Goal: Task Accomplishment & Management: Manage account settings

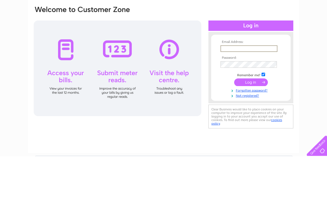
type input "karen_7220@live.co.uk"
click at [251, 120] on input "submit" at bounding box center [251, 124] width 34 height 8
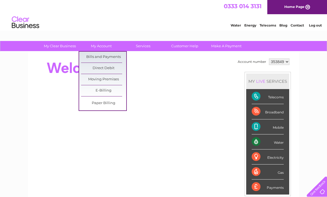
click at [111, 59] on link "Bills and Payments" at bounding box center [103, 57] width 45 height 11
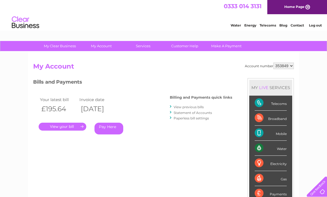
click at [67, 125] on link "." at bounding box center [63, 127] width 48 height 8
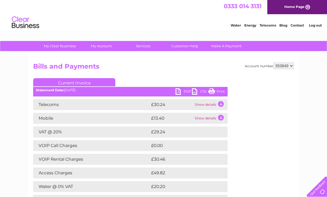
click at [219, 119] on td "Show details" at bounding box center [210, 118] width 34 height 11
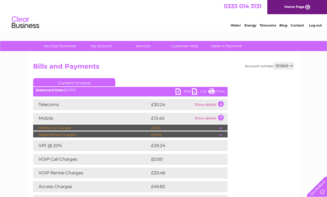
click at [185, 92] on link "PDF" at bounding box center [184, 92] width 16 height 8
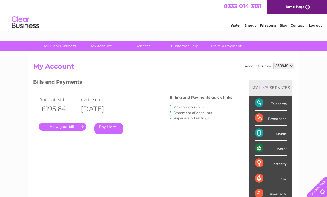
click at [64, 124] on link "." at bounding box center [63, 127] width 48 height 8
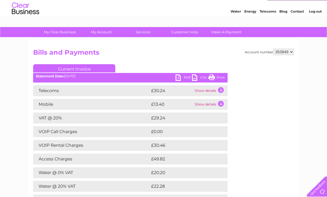
scroll to position [1, 0]
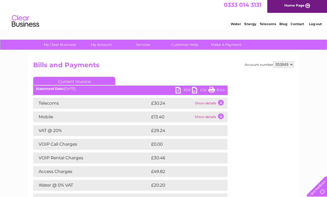
click at [179, 91] on link "PDF" at bounding box center [184, 91] width 16 height 8
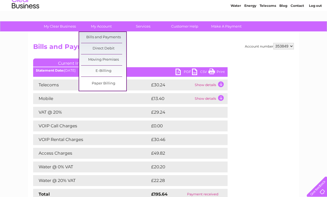
click at [113, 36] on link "Bills and Payments" at bounding box center [103, 37] width 45 height 11
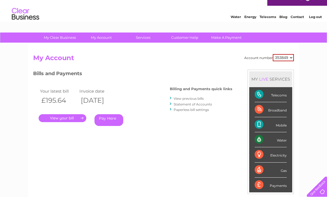
scroll to position [7, 0]
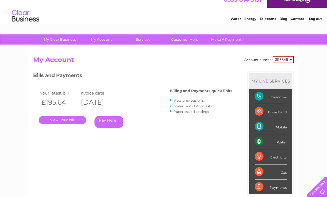
click at [197, 99] on link "View previous bills" at bounding box center [189, 101] width 30 height 4
